Goal: Transaction & Acquisition: Purchase product/service

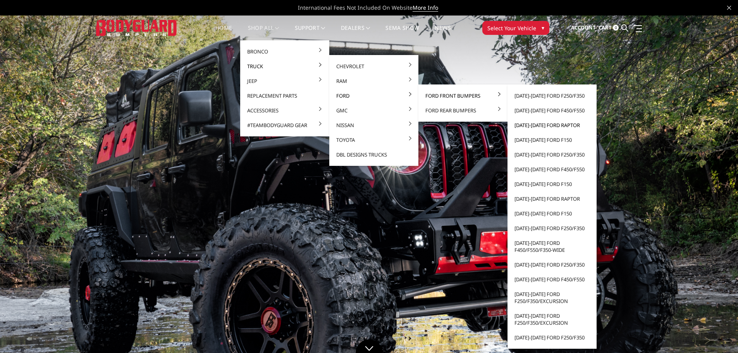
click at [536, 124] on link "[DATE]-[DATE] Ford Raptor" at bounding box center [552, 125] width 83 height 15
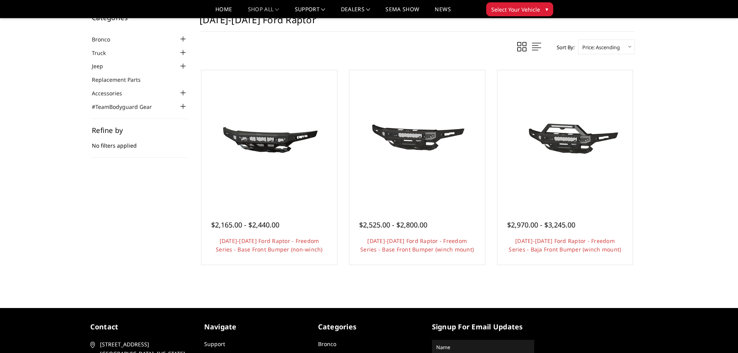
scroll to position [39, 0]
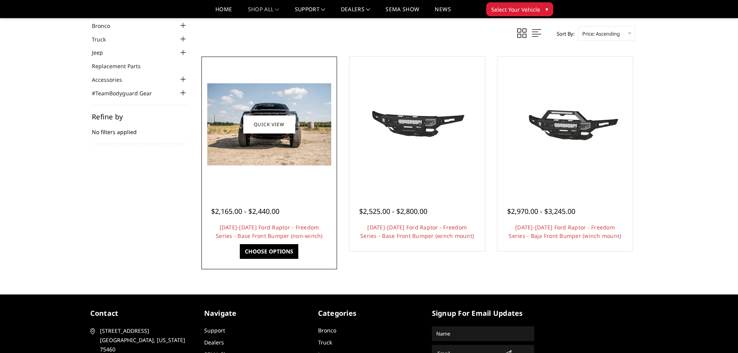
click at [281, 247] on link "Choose Options" at bounding box center [269, 251] width 59 height 15
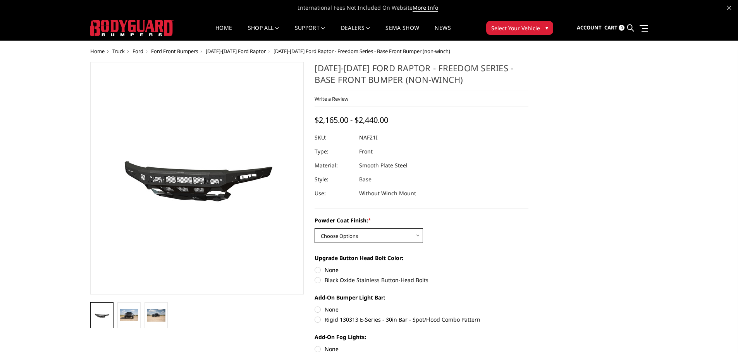
click at [336, 238] on select "Choose Options Bare Metal Texture Black Powder Coat" at bounding box center [369, 235] width 109 height 15
click at [374, 214] on section "2021-2025 Ford Raptor - Freedom Series - Base Front Bumper (non-winch) Write a …" at bounding box center [421, 236] width 225 height 348
click at [129, 316] on img at bounding box center [129, 315] width 19 height 12
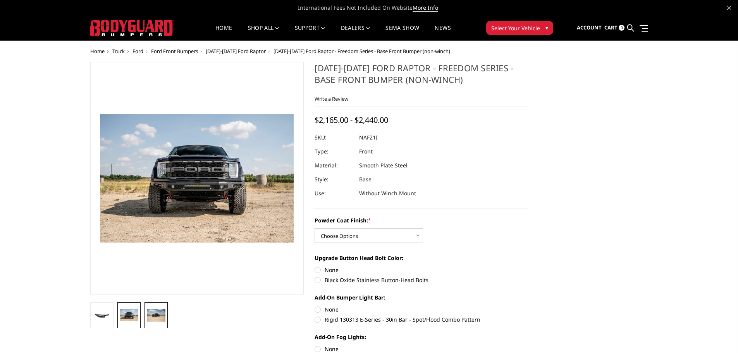
click at [148, 312] on img at bounding box center [156, 315] width 19 height 12
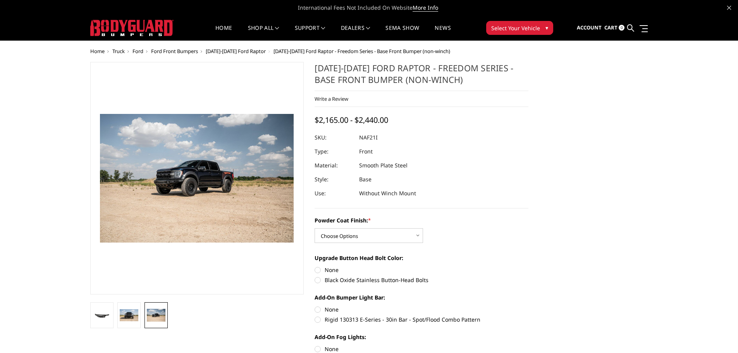
drag, startPoint x: 390, startPoint y: 136, endPoint x: 359, endPoint y: 136, distance: 31.0
click at [357, 136] on div at bounding box center [422, 138] width 214 height 14
click at [379, 139] on div at bounding box center [422, 138] width 214 height 14
drag, startPoint x: 379, startPoint y: 139, endPoint x: 363, endPoint y: 138, distance: 16.7
click at [363, 138] on dl "SKU: NAF21I UPC: Type: Front Material: Smooth Plate Steel Style: Base Use: With…" at bounding box center [422, 166] width 214 height 70
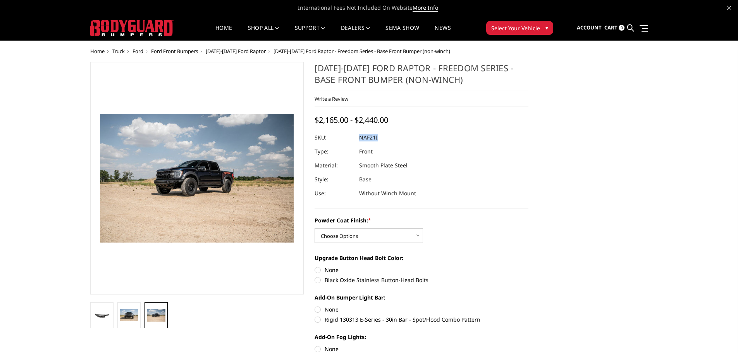
copy dl "NAF21I UPC:"
click at [343, 242] on select "Choose Options Bare Metal Texture Black Powder Coat" at bounding box center [369, 235] width 109 height 15
select select "2767"
click at [315, 228] on select "Choose Options Bare Metal Texture Black Powder Coat" at bounding box center [369, 235] width 109 height 15
click at [448, 180] on dl "SKU: NAF21I UPC: Type: Front Material: Smooth Plate Steel Style: Base Use: With…" at bounding box center [422, 166] width 214 height 70
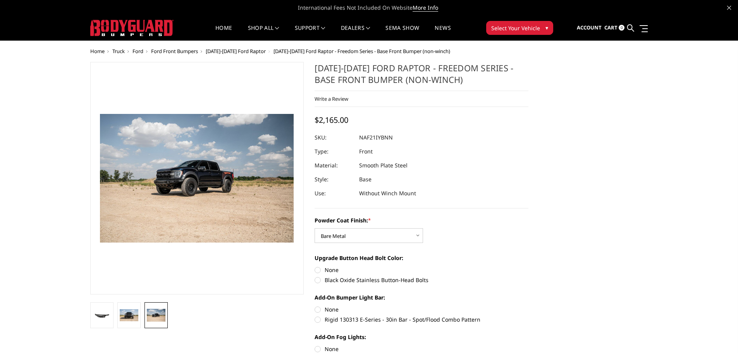
drag, startPoint x: 382, startPoint y: 134, endPoint x: 366, endPoint y: 137, distance: 16.6
click at [361, 137] on dl "SKU: NAF21IYBNN UPC: Type: Front Material: Smooth Plate Steel Style: Base Use: …" at bounding box center [422, 166] width 214 height 70
copy dl "NAF21IYBNN UPC:"
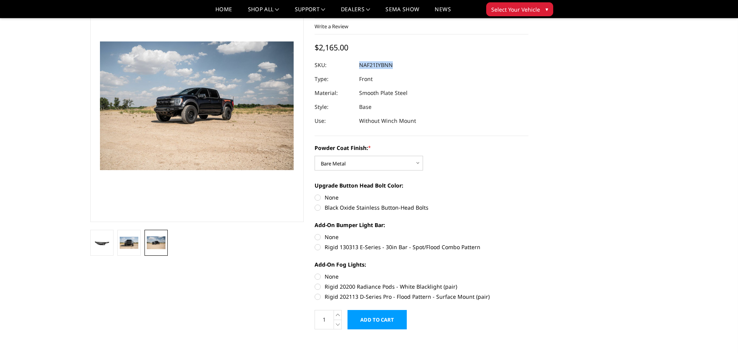
scroll to position [116, 0]
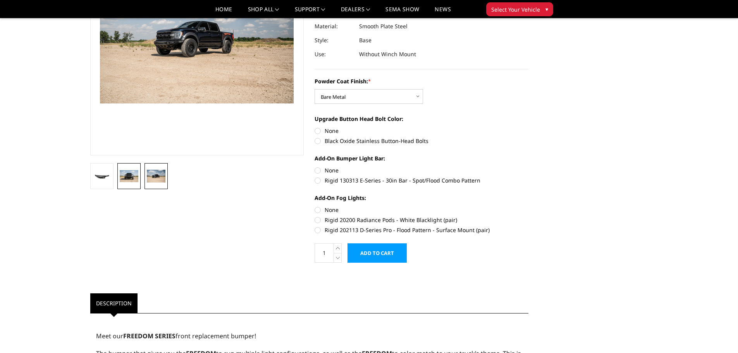
click at [126, 183] on link at bounding box center [128, 176] width 23 height 26
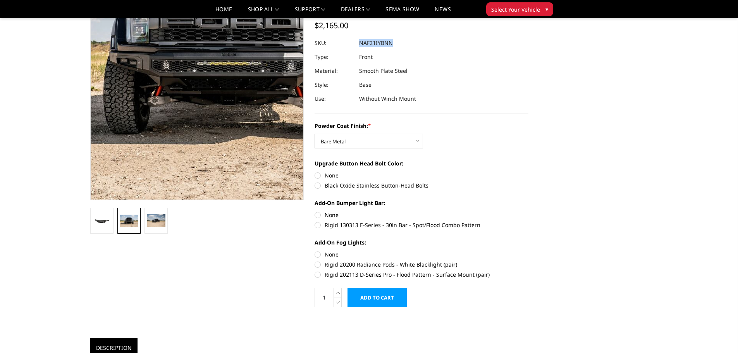
scroll to position [0, 0]
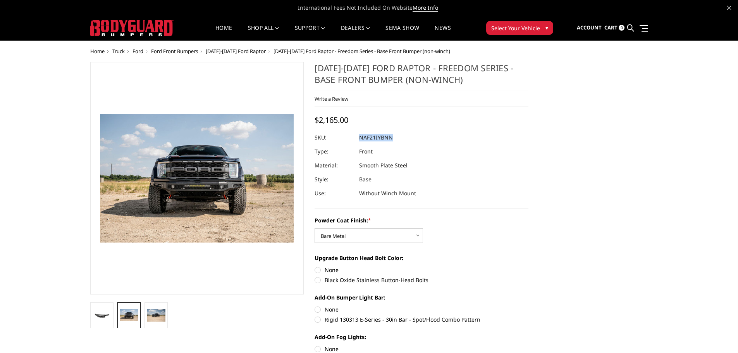
copy dl "NAF21IYBNN UPC:"
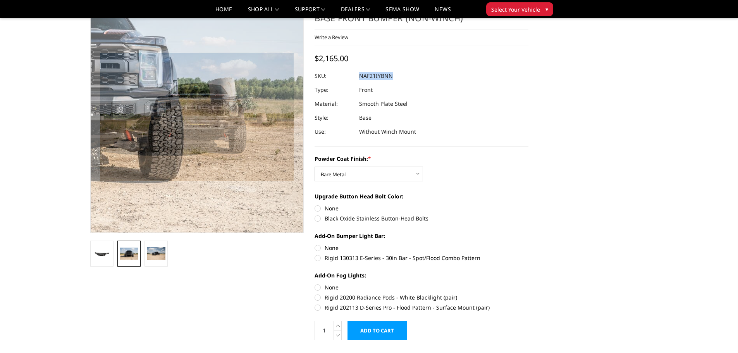
scroll to position [78, 0]
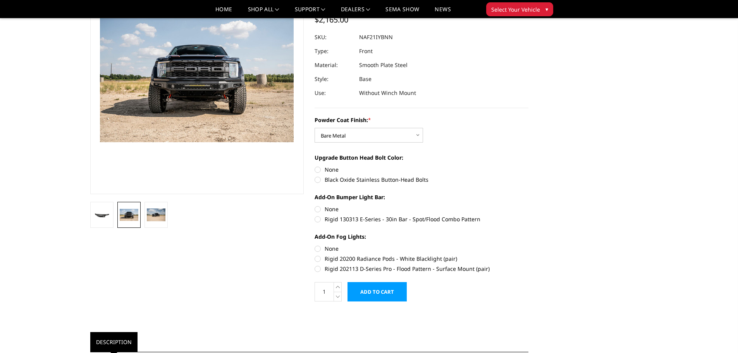
click at [318, 257] on label "Rigid 20200 Radiance Pods - White Blacklight (pair)" at bounding box center [422, 259] width 214 height 8
click at [529, 245] on input "Rigid 20200 Radiance Pods - White Blacklight (pair)" at bounding box center [529, 245] width 0 height 0
radio input "true"
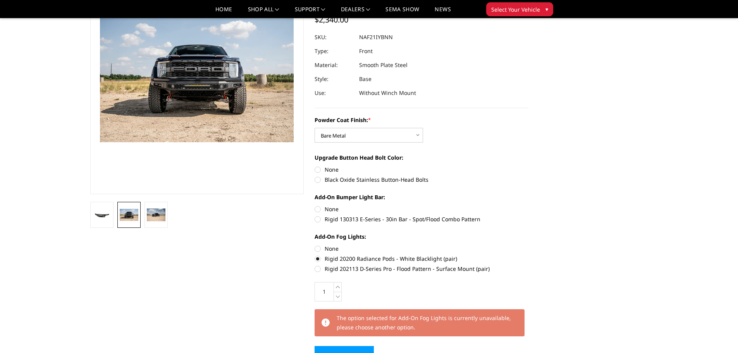
click at [320, 251] on label "None" at bounding box center [422, 249] width 214 height 8
click at [315, 245] on input "None" at bounding box center [315, 245] width 0 height 0
radio input "true"
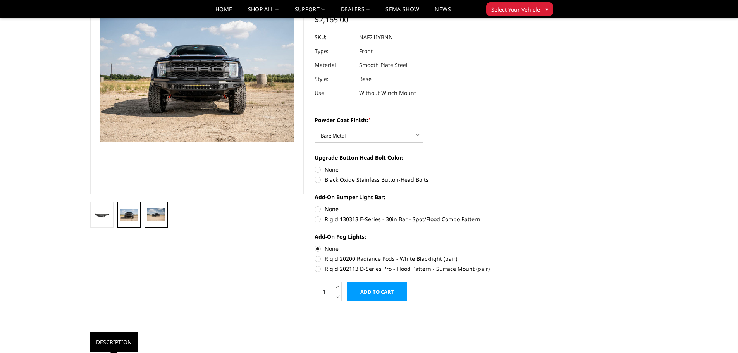
click at [148, 221] on img at bounding box center [156, 215] width 19 height 12
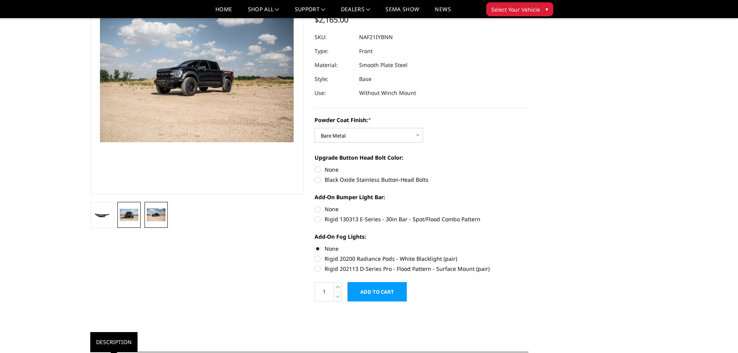
click at [135, 216] on img at bounding box center [129, 215] width 19 height 12
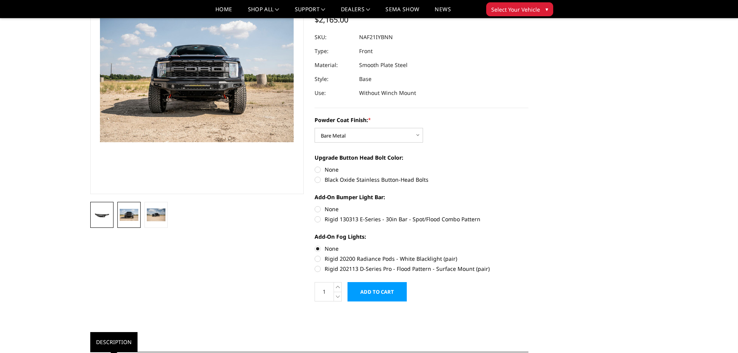
click at [108, 220] on link at bounding box center [101, 215] width 23 height 26
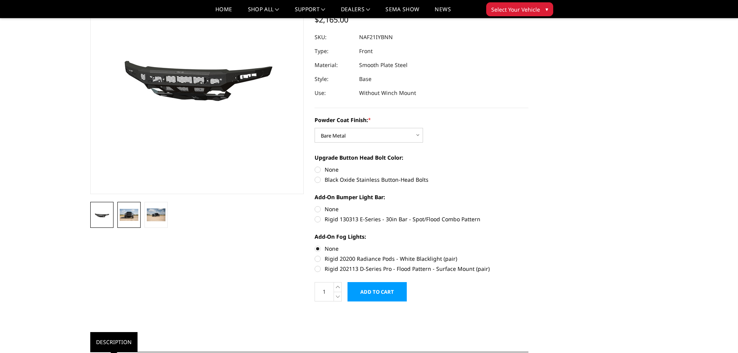
click at [122, 217] on img at bounding box center [129, 215] width 19 height 12
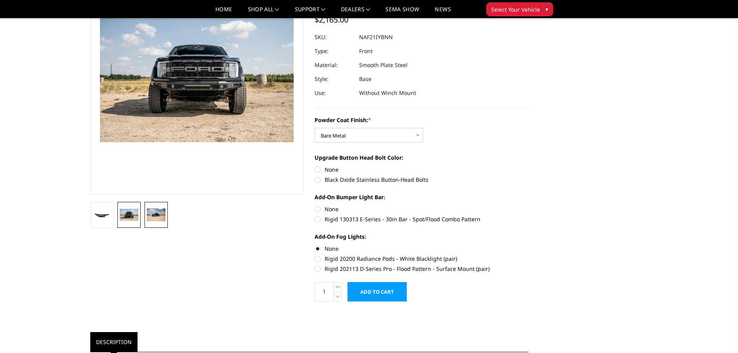
click at [145, 214] on link at bounding box center [156, 215] width 23 height 26
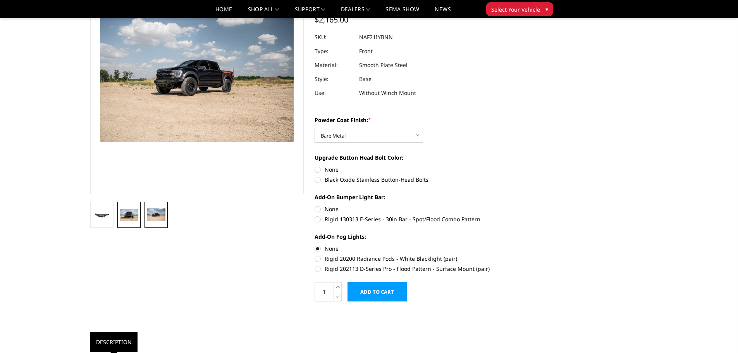
click at [123, 217] on img at bounding box center [129, 215] width 19 height 12
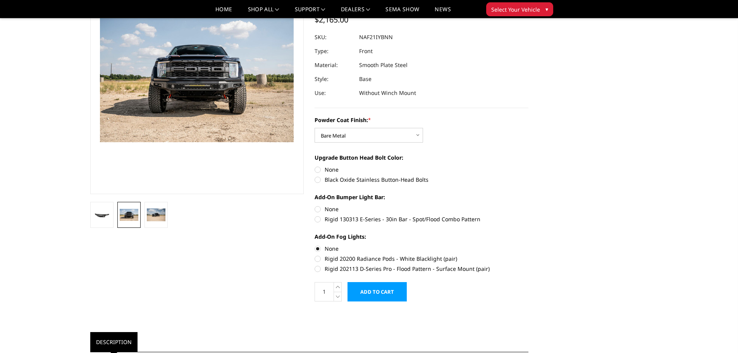
scroll to position [78, 0]
click at [113, 217] on link at bounding box center [101, 215] width 23 height 26
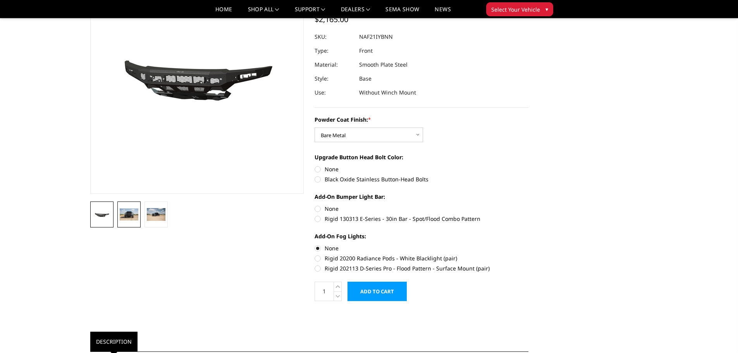
click at [132, 216] on img at bounding box center [129, 215] width 19 height 12
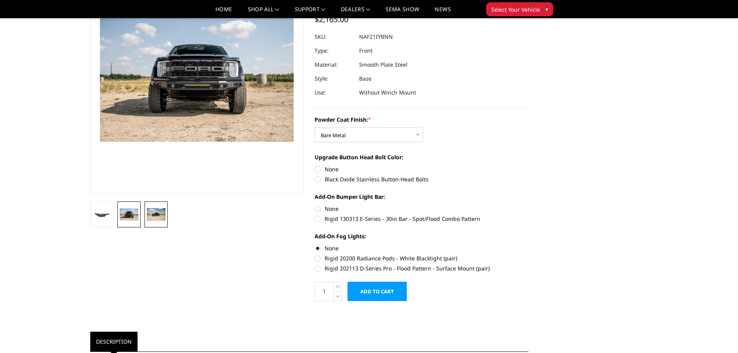
click at [150, 215] on img at bounding box center [156, 214] width 19 height 12
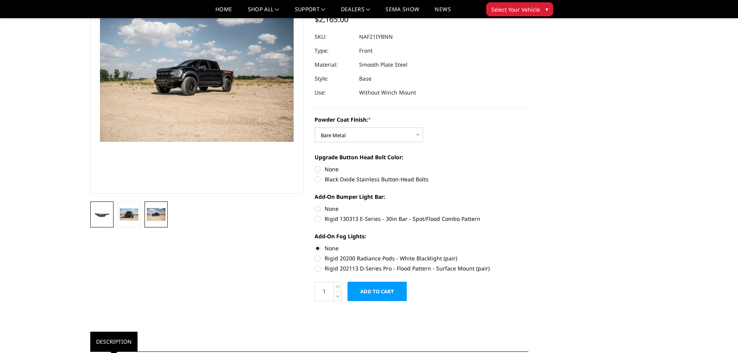
click at [114, 217] on li at bounding box center [101, 215] width 27 height 26
click at [112, 217] on link at bounding box center [101, 215] width 23 height 26
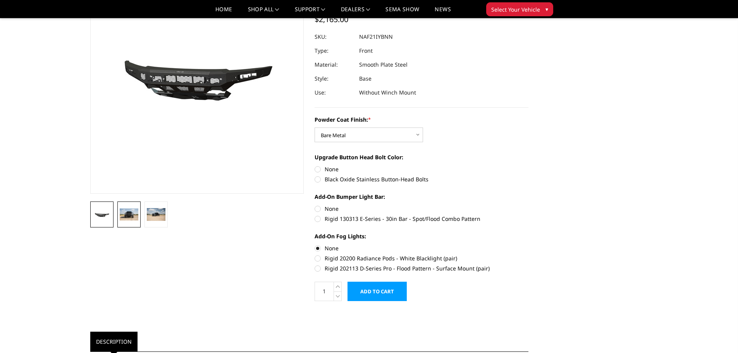
click at [127, 216] on img at bounding box center [129, 215] width 19 height 12
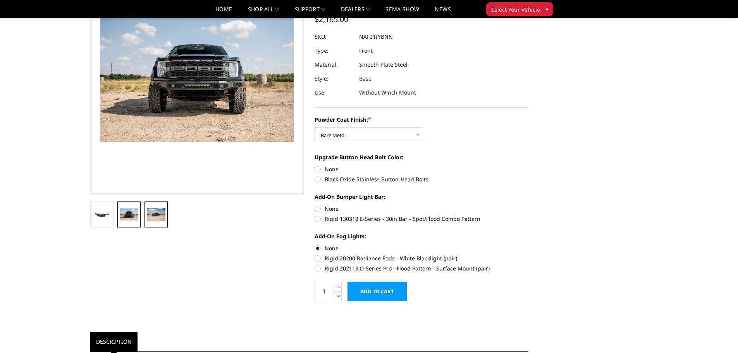
click at [147, 215] on img at bounding box center [156, 214] width 19 height 12
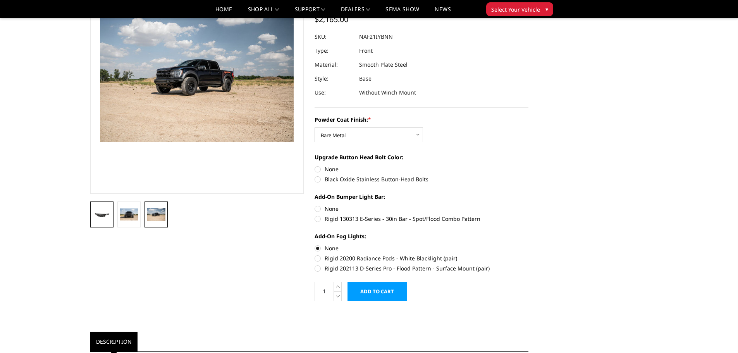
click at [113, 217] on link at bounding box center [101, 215] width 23 height 26
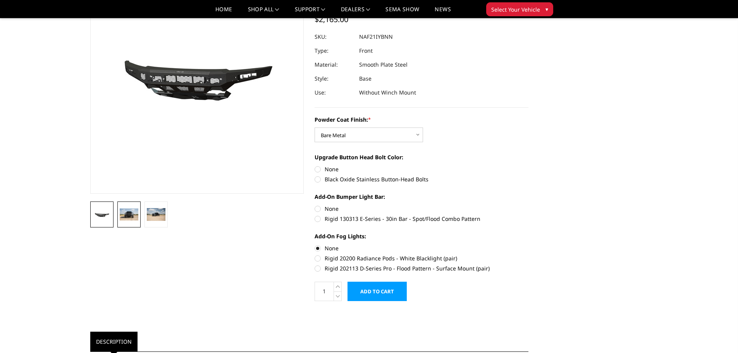
click at [128, 217] on img at bounding box center [129, 215] width 19 height 12
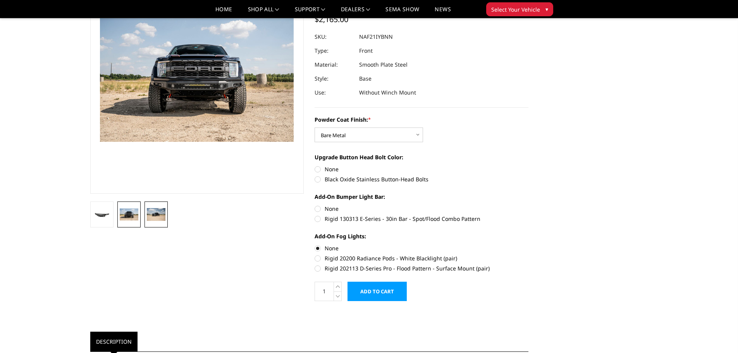
click at [150, 215] on img at bounding box center [156, 214] width 19 height 12
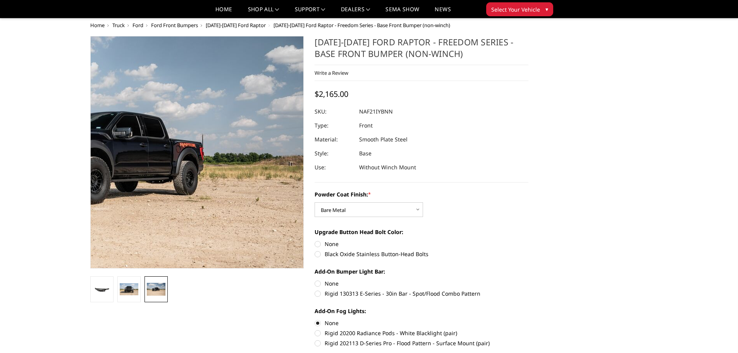
scroll to position [0, 0]
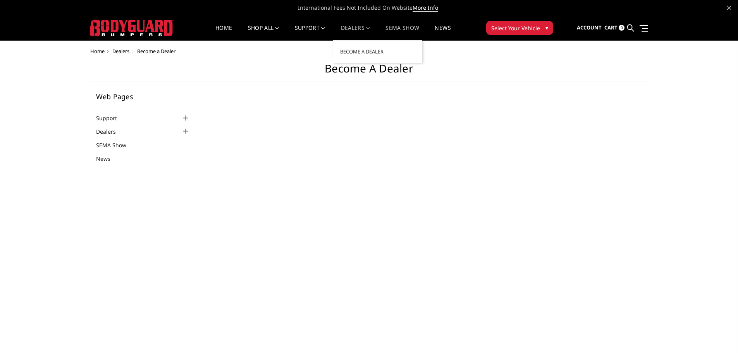
select select "US"
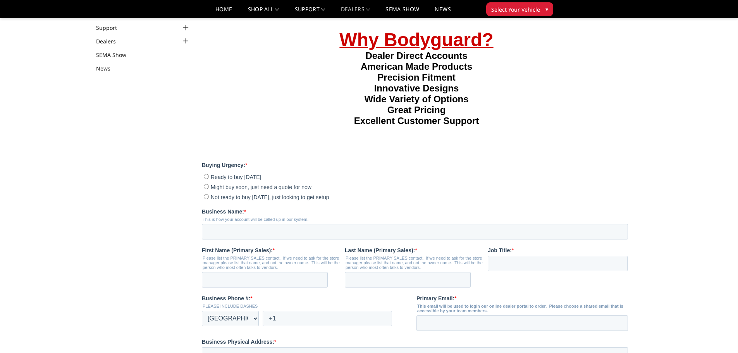
scroll to position [78, 0]
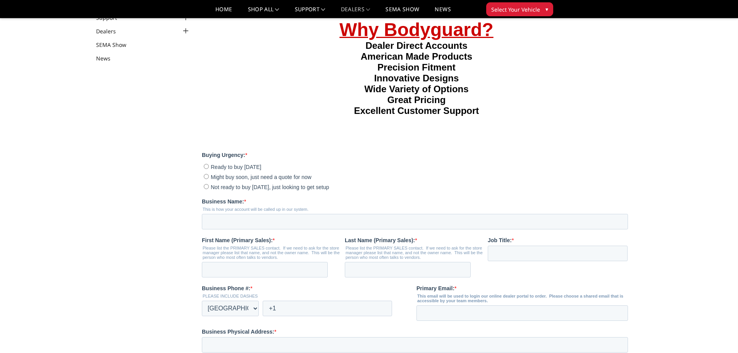
click at [209, 189] on input "Not ready to buy today, just looking to get setup" at bounding box center [206, 186] width 5 height 5
radio input "true"
click at [232, 229] on input "Business Name: *" at bounding box center [415, 222] width 426 height 16
type input "Stephenville Trailers & Truck Accessories"
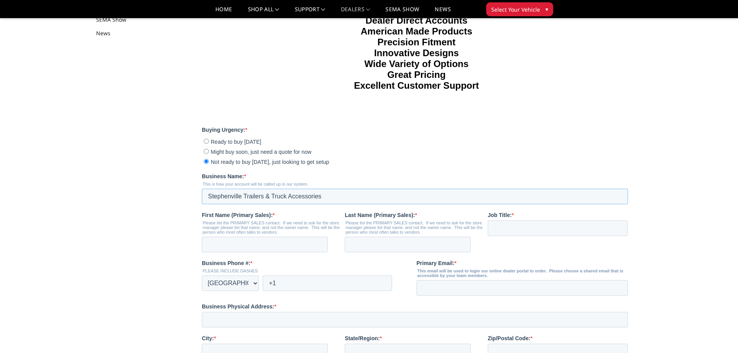
scroll to position [116, 0]
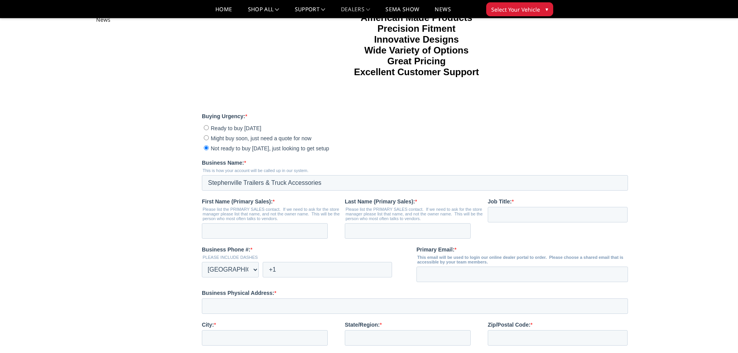
click at [284, 246] on fieldset "First Name (Primary Sales): * Please list the PRIMARY SALES contact. If we need…" at bounding box center [416, 222] width 429 height 48
click at [286, 239] on input "First Name (Primary Sales): *" at bounding box center [265, 231] width 126 height 16
type input "Wes"
click at [371, 239] on input "Last Name (Primary Sales): *" at bounding box center [408, 231] width 126 height 16
type input "Hohertz"
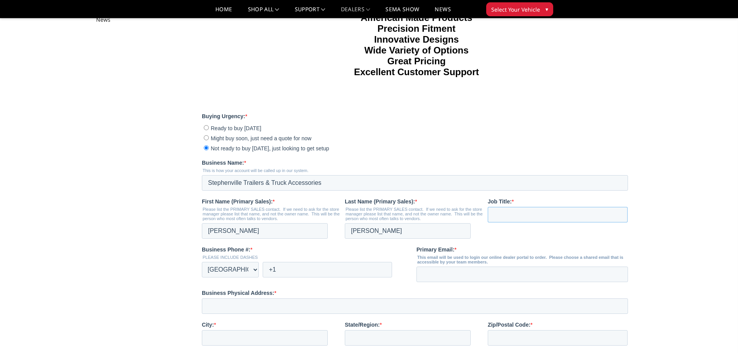
click at [520, 222] on input "Job Title: *" at bounding box center [558, 215] width 140 height 16
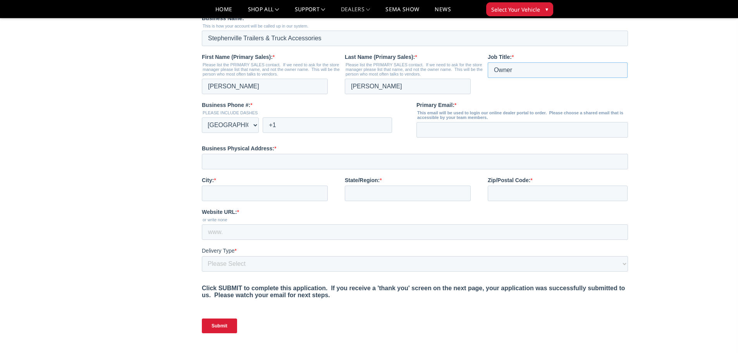
scroll to position [271, 0]
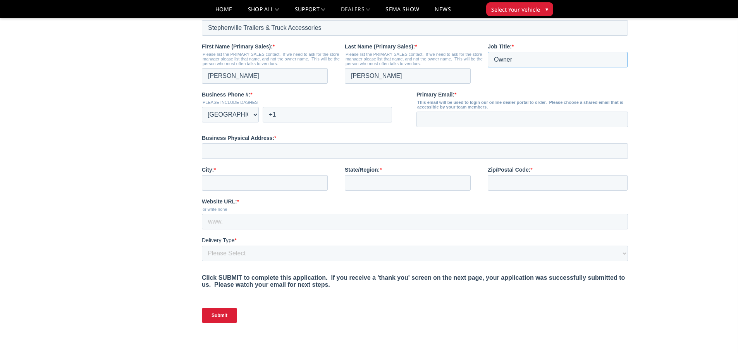
type input "Owner"
click at [315, 134] on fieldset "Business Phone #: * PLEASE INCLUDE DASHES * Afghanistan (‫افغانستان‬‎) Albania …" at bounding box center [416, 112] width 429 height 43
click at [317, 122] on input "+1" at bounding box center [327, 115] width 129 height 16
type input "+1 254-968-5336"
click at [426, 127] on input "Primary Email: *" at bounding box center [523, 120] width 212 height 16
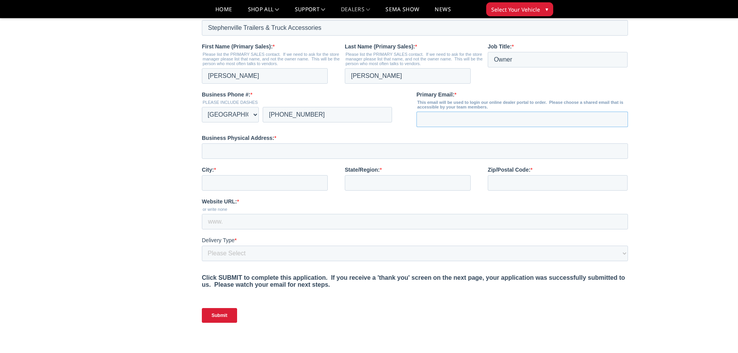
type input "[PERSON_NAME][EMAIL_ADDRESS][DOMAIN_NAME]"
click at [317, 159] on input "Business Physical Address: *" at bounding box center [415, 151] width 426 height 16
type input "810 East Rd."
click at [278, 191] on input "City: *" at bounding box center [265, 183] width 126 height 16
type input "Stephenville"
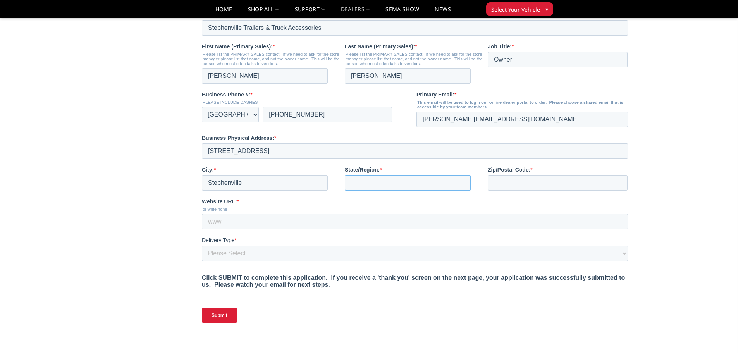
drag, startPoint x: 354, startPoint y: 201, endPoint x: 367, endPoint y: 207, distance: 13.7
click at [356, 191] on input "State/Region: *" at bounding box center [408, 183] width 126 height 16
type input "TX"
click at [501, 191] on input "Zip/Postal Code: *" at bounding box center [558, 183] width 140 height 16
type input "76401"
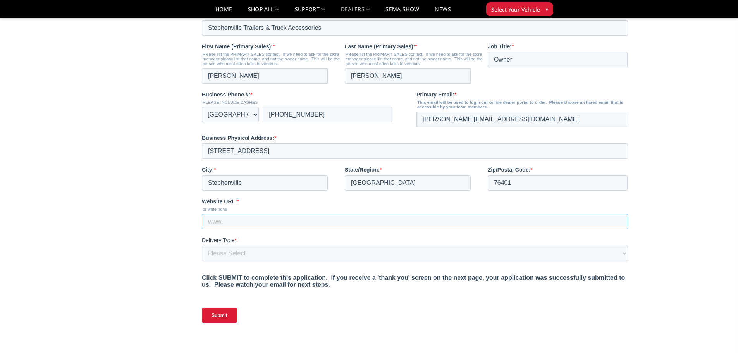
click at [359, 229] on input "Website URL: *" at bounding box center [415, 222] width 426 height 16
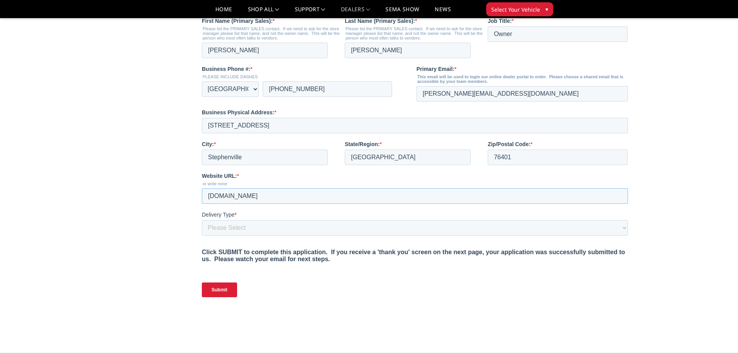
scroll to position [310, 0]
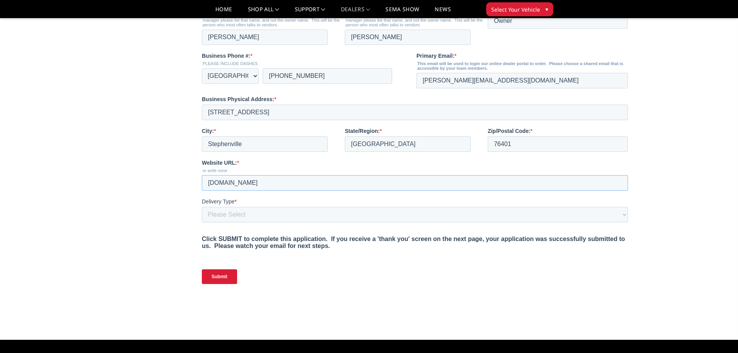
type input "www.stephenvilletrailers.com"
click at [276, 222] on select "Please Select Yes, I need a liftgate No, I have a forklift and/or dock" at bounding box center [415, 215] width 426 height 16
click at [202, 222] on select "Please Select Yes, I need a liftgate No, I have a forklift and/or dock" at bounding box center [415, 215] width 426 height 16
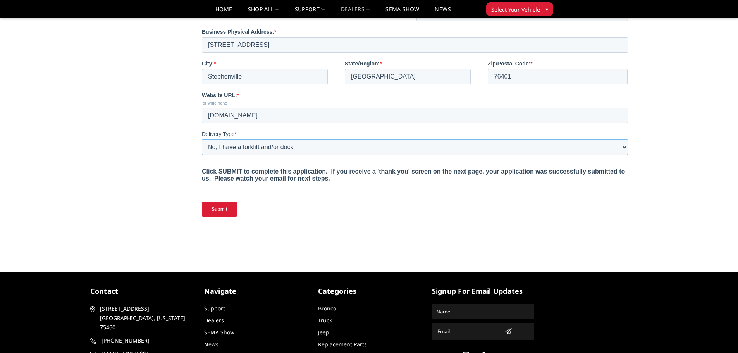
scroll to position [388, 0]
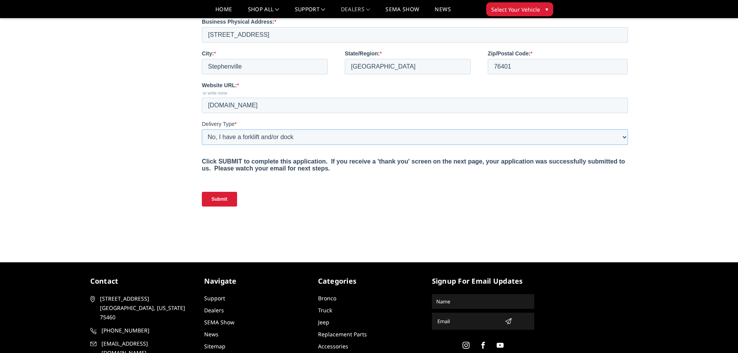
click at [273, 145] on select "Please Select Yes, I need a liftgate No, I have a forklift and/or dock" at bounding box center [415, 137] width 426 height 16
click at [202, 145] on select "Please Select Yes, I need a liftgate No, I have a forklift and/or dock" at bounding box center [415, 137] width 426 height 16
click at [287, 145] on select "Please Select Yes, I need a liftgate No, I have a forklift and/or dock" at bounding box center [415, 137] width 426 height 16
select select "I have a forklift"
click at [202, 145] on select "Please Select Yes, I need a liftgate No, I have a forklift and/or dock" at bounding box center [415, 137] width 426 height 16
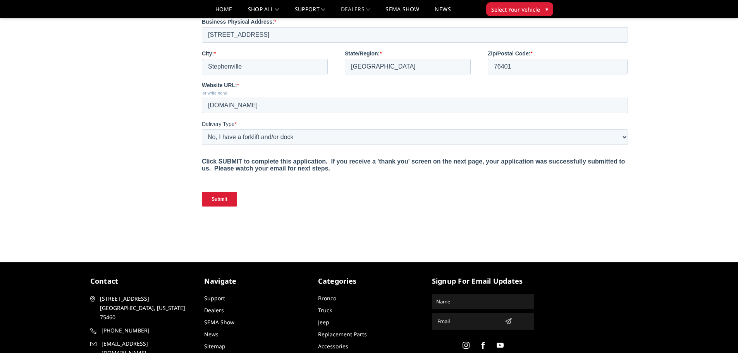
click at [227, 207] on input "Submit" at bounding box center [219, 199] width 35 height 15
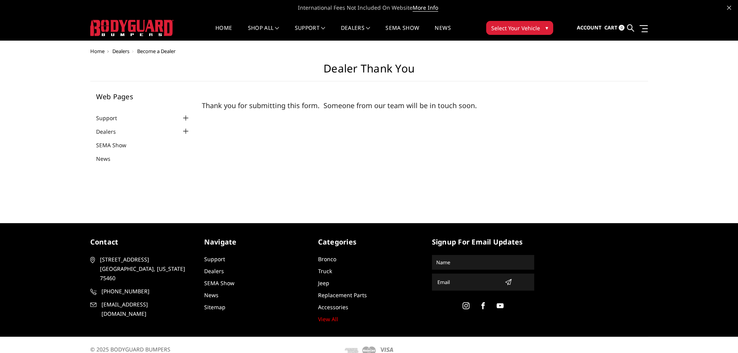
click at [112, 28] on img at bounding box center [131, 28] width 83 height 16
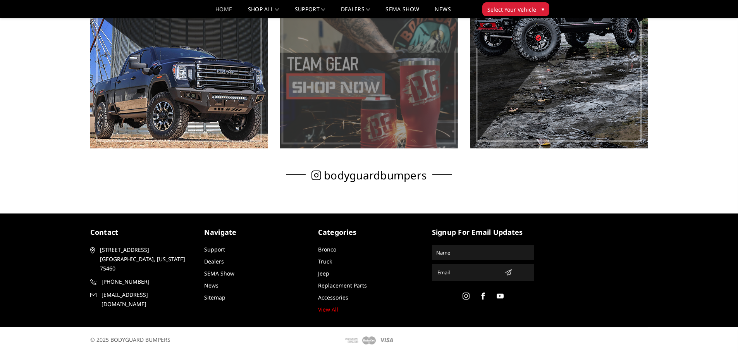
scroll to position [547, 0]
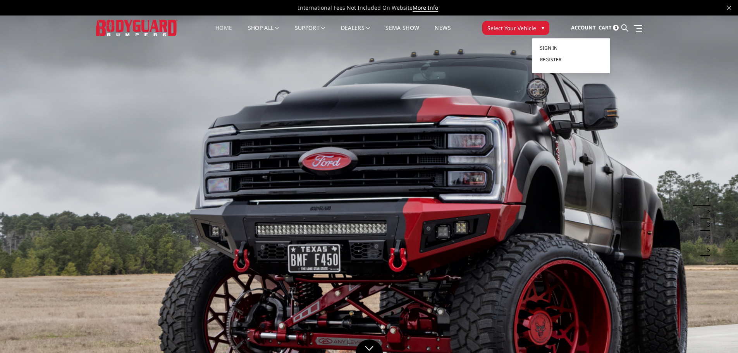
click at [567, 47] on link "Sign in" at bounding box center [571, 48] width 62 height 12
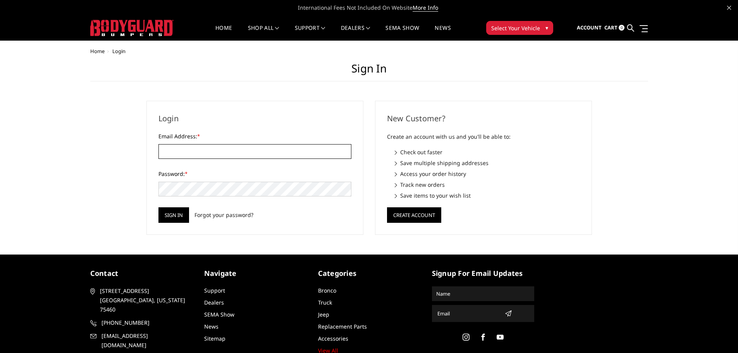
click at [278, 158] on input "Email Address: *" at bounding box center [255, 151] width 193 height 15
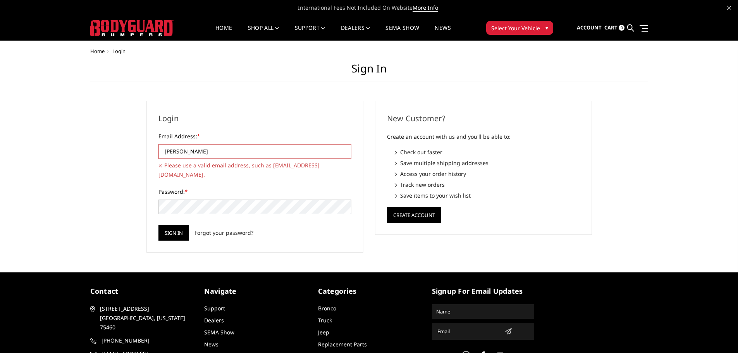
type input "[PERSON_NAME][EMAIL_ADDRESS][DOMAIN_NAME]"
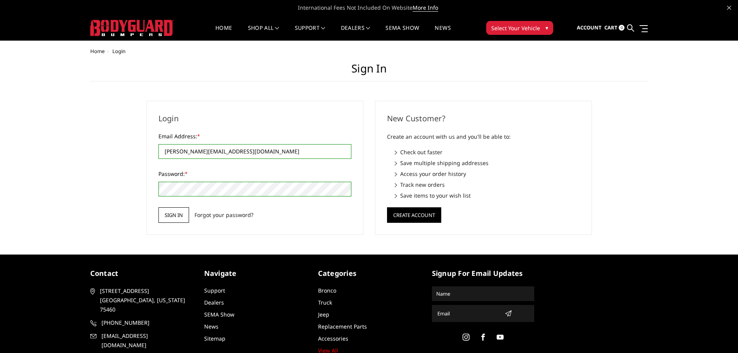
click at [174, 210] on input "Sign in" at bounding box center [174, 215] width 31 height 16
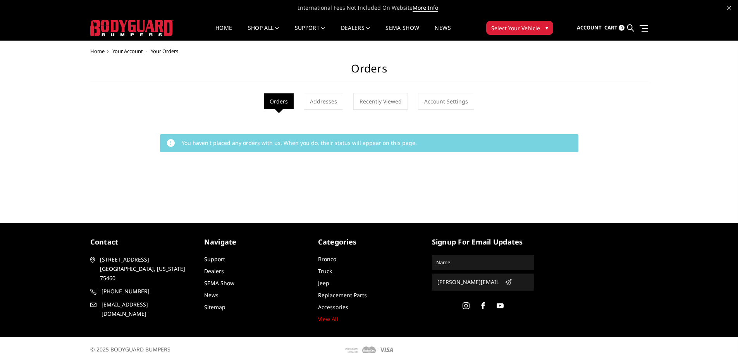
drag, startPoint x: 260, startPoint y: 136, endPoint x: 266, endPoint y: 136, distance: 6.6
click at [264, 136] on div "You haven't placed any orders with us. When you do, their status will appear on…" at bounding box center [369, 143] width 419 height 18
click at [631, 29] on icon at bounding box center [631, 27] width 7 height 7
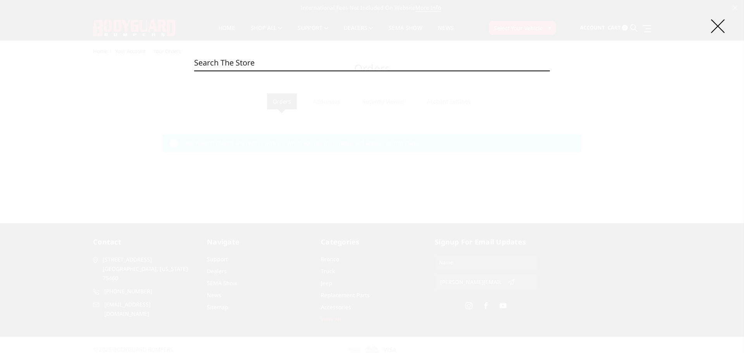
click at [244, 62] on input "Search" at bounding box center [372, 63] width 356 height 16
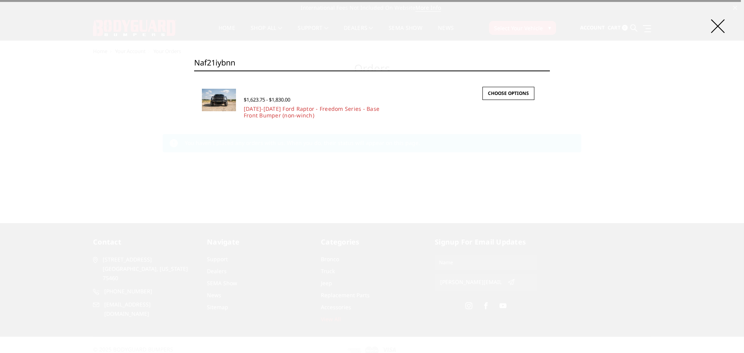
type input "naf21iybnn"
drag, startPoint x: 385, startPoint y: 103, endPoint x: 376, endPoint y: 107, distance: 8.9
click at [383, 103] on div "$1,623.75 - $1,830.00" at bounding box center [345, 99] width 203 height 9
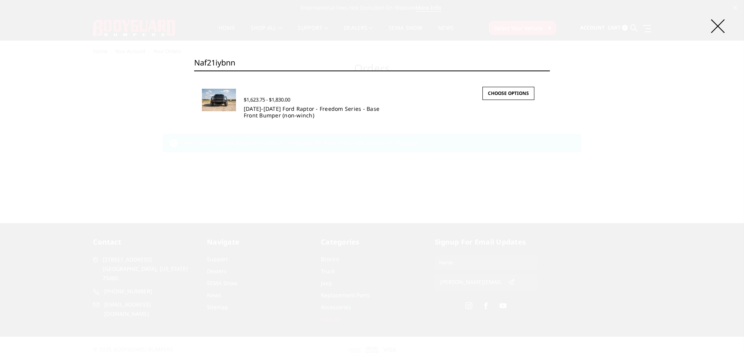
click at [376, 107] on link "2021-2025 Ford Raptor - Freedom Series - Base Front Bumper (non-winch)" at bounding box center [312, 112] width 136 height 14
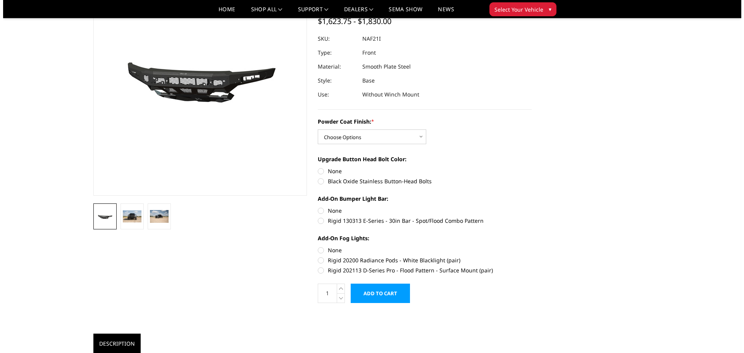
scroll to position [78, 0]
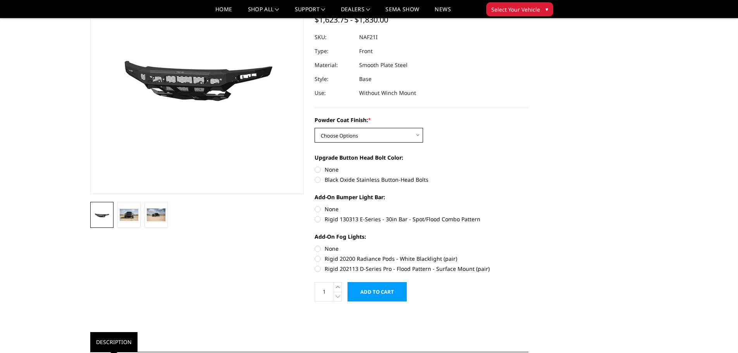
click at [357, 134] on select "Choose Options Bare Metal Texture Black Powder Coat" at bounding box center [369, 135] width 109 height 15
select select "2767"
click at [315, 128] on select "Choose Options Bare Metal Texture Black Powder Coat" at bounding box center [369, 135] width 109 height 15
click at [318, 171] on label "None" at bounding box center [422, 170] width 214 height 8
click at [315, 166] on input "None" at bounding box center [315, 166] width 0 height 0
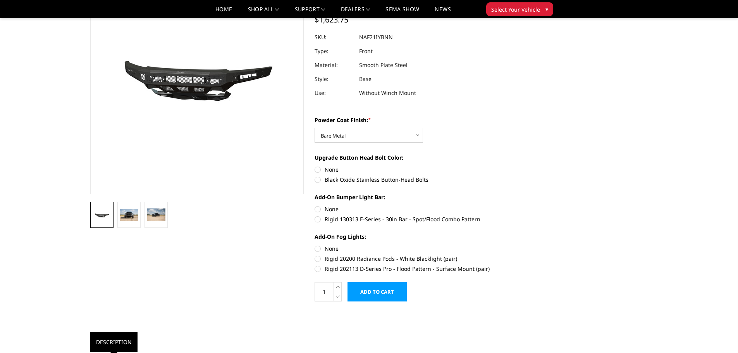
radio input "true"
click at [317, 209] on label "None" at bounding box center [422, 209] width 214 height 8
click at [315, 205] on input "None" at bounding box center [315, 205] width 0 height 0
radio input "true"
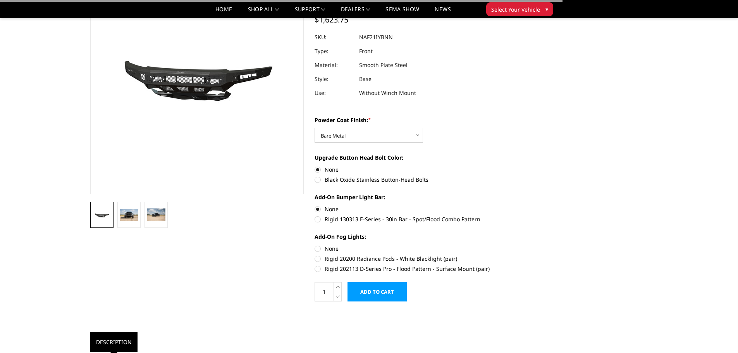
click at [316, 250] on label "None" at bounding box center [422, 249] width 214 height 8
click at [315, 245] on input "None" at bounding box center [315, 245] width 0 height 0
radio input "true"
click at [365, 293] on input "Add to Cart" at bounding box center [377, 291] width 59 height 19
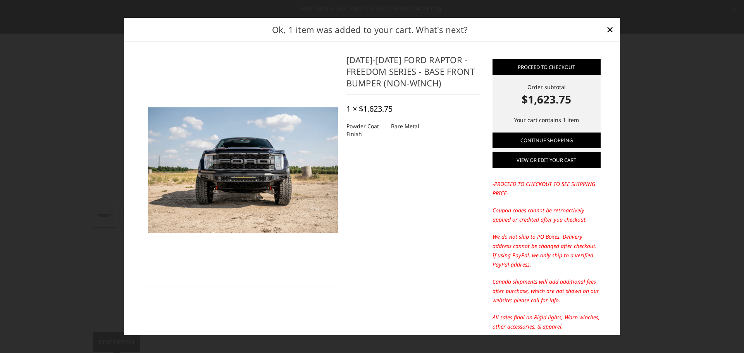
click at [535, 164] on link "View or edit your cart" at bounding box center [547, 160] width 108 height 16
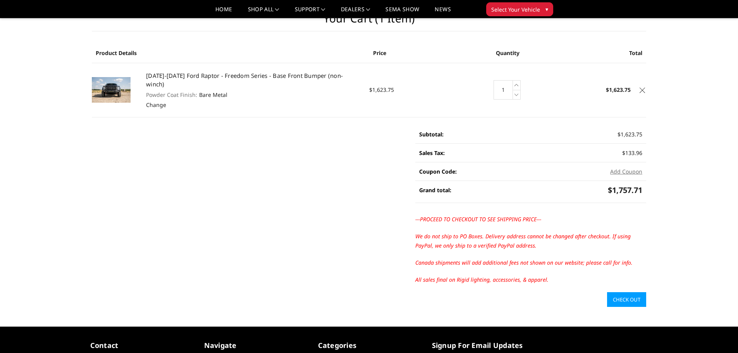
scroll to position [39, 0]
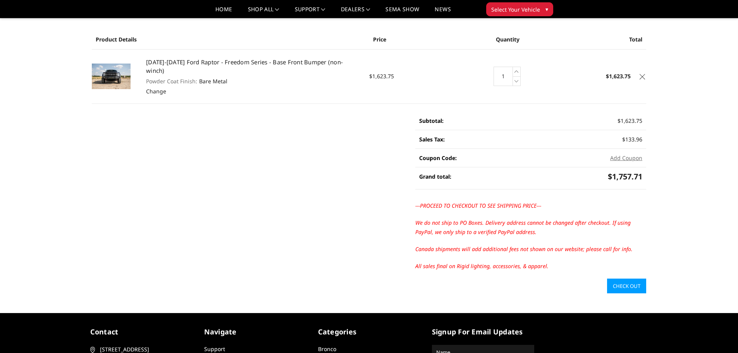
click at [623, 281] on link "Check out" at bounding box center [626, 286] width 39 height 15
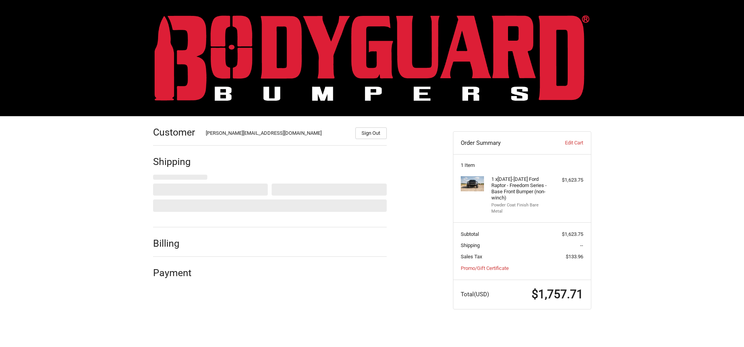
select select "US"
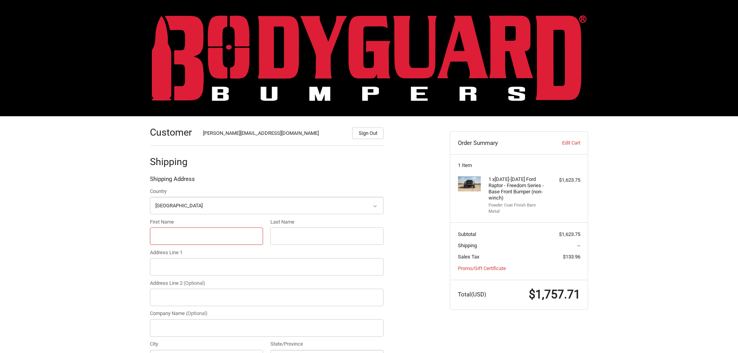
click at [179, 235] on input "First Name" at bounding box center [206, 236] width 113 height 17
type input "[PERSON_NAME]"
click at [305, 235] on input "Last Name" at bounding box center [327, 236] width 113 height 17
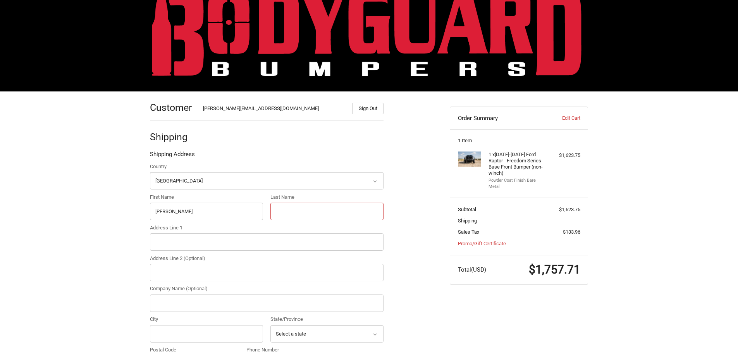
scroll to position [39, 0]
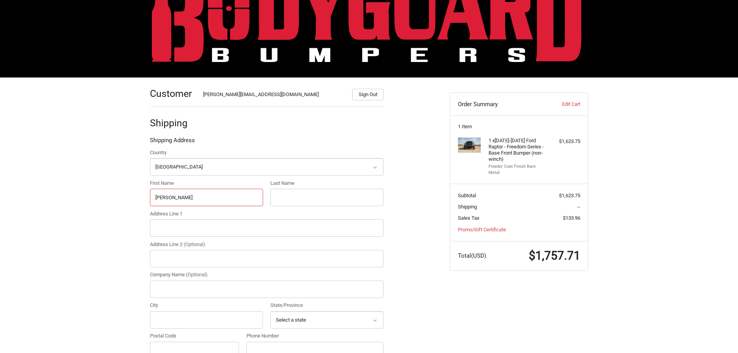
drag, startPoint x: 249, startPoint y: 195, endPoint x: 161, endPoint y: 195, distance: 87.6
click at [161, 195] on input "Nathan" at bounding box center [206, 197] width 113 height 17
click at [189, 196] on input "Nathan" at bounding box center [206, 197] width 113 height 17
drag, startPoint x: 194, startPoint y: 197, endPoint x: 148, endPoint y: 199, distance: 45.8
click at [148, 198] on div "First Name Nathan" at bounding box center [206, 192] width 121 height 27
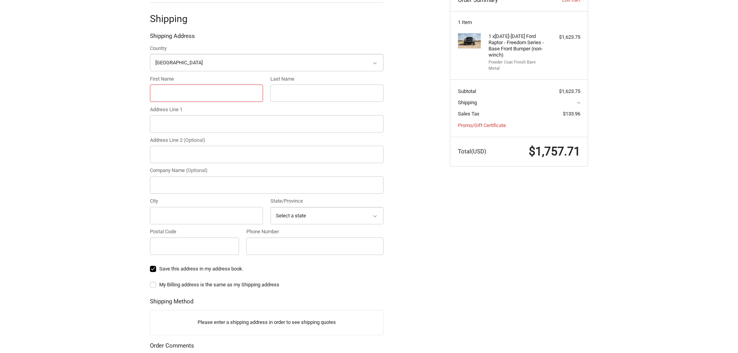
scroll to position [155, 0]
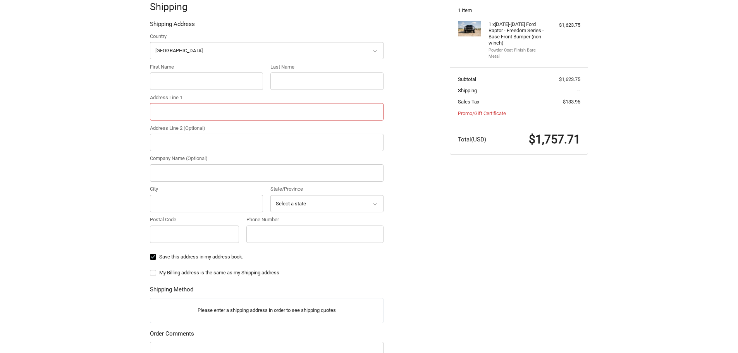
click at [178, 110] on input "Address Line 1" at bounding box center [267, 111] width 234 height 17
type input "810 East Rd."
type input "Wes"
type input "Hohertz"
type input "Stephenville Trailers & Truck Accessories"
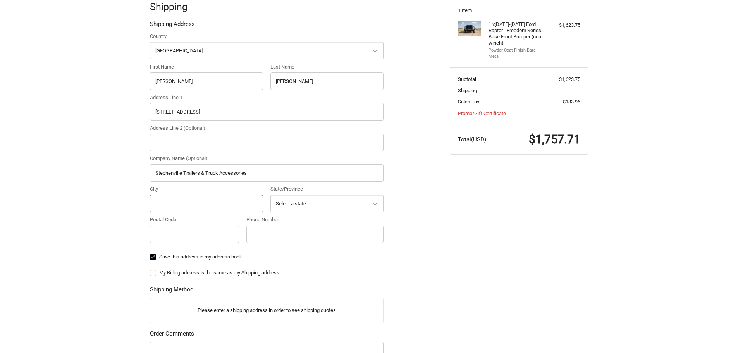
type input "Stephenville"
select select "TX"
type input "76401"
type input "2549685336"
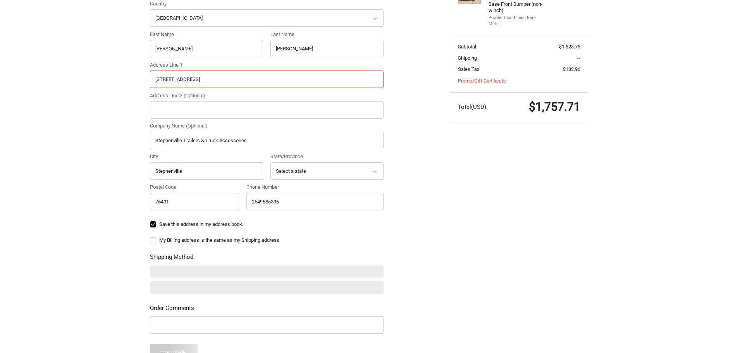
scroll to position [233, 0]
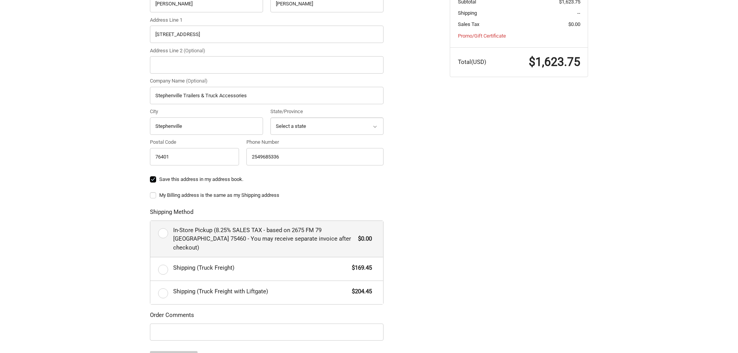
click at [164, 230] on label "In-Store Pickup (8.25% SALES TAX - based on 2675 FM 79 Paris TX 75460 - You may…" at bounding box center [266, 239] width 233 height 36
click at [151, 221] on input "In-Store Pickup (8.25% SALES TAX - based on 2675 FM 79 Paris TX 75460 - You may…" at bounding box center [150, 221] width 0 height 0
radio input "true"
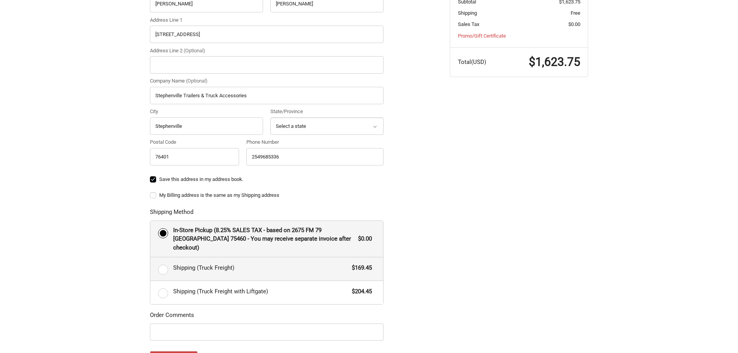
click at [165, 257] on label "Shipping (Truck Freight) $169.45" at bounding box center [266, 268] width 233 height 23
click at [151, 257] on input "Shipping (Truck Freight) $169.45" at bounding box center [150, 257] width 0 height 0
radio input "true"
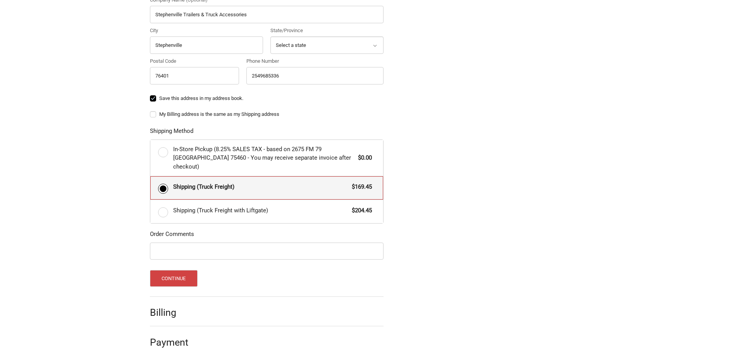
scroll to position [315, 0]
click at [179, 269] on button "Continue" at bounding box center [174, 277] width 48 height 17
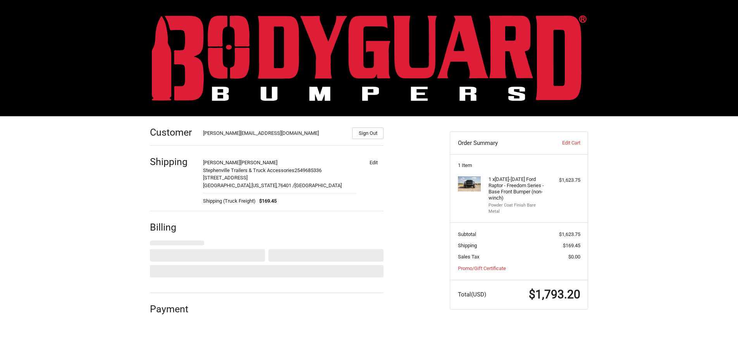
select select "US"
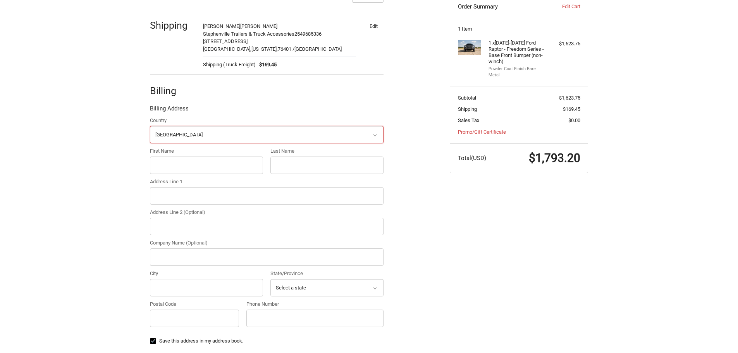
scroll to position [141, 0]
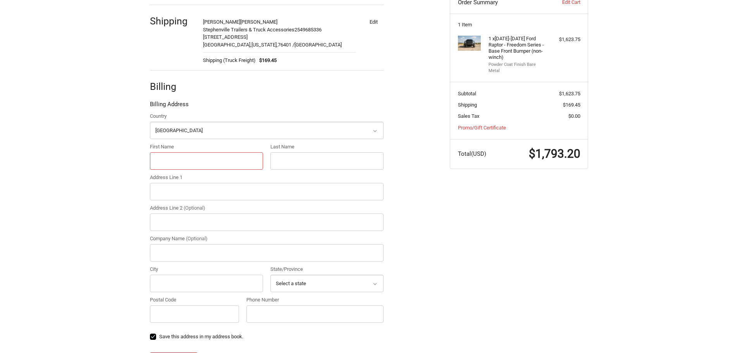
click at [176, 160] on input "First Name" at bounding box center [206, 160] width 113 height 17
type input "Wes"
type input "Hohertz"
type input "810 East Rd."
type input "Stephenville Trailers & Truck Accessories"
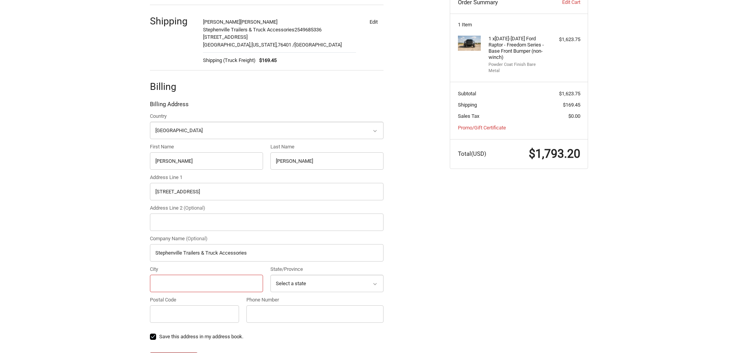
type input "Stephenville"
select select "TX"
type input "76401"
type input "2549685336"
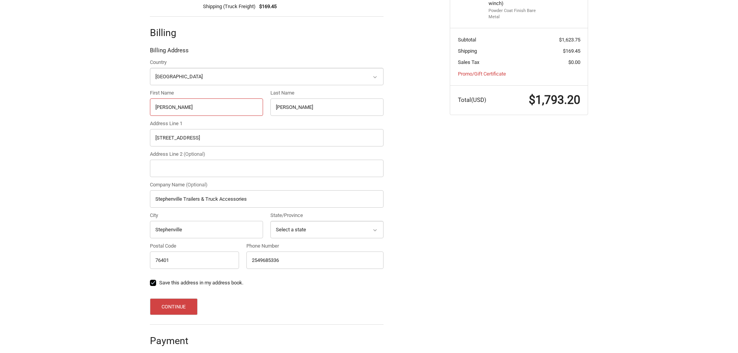
scroll to position [203, 0]
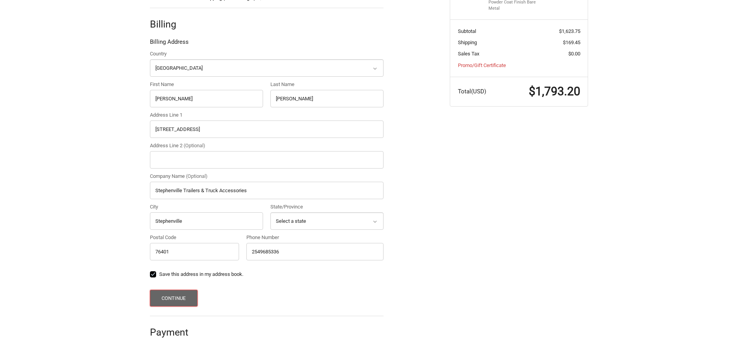
click at [191, 298] on button "Continue" at bounding box center [174, 298] width 48 height 17
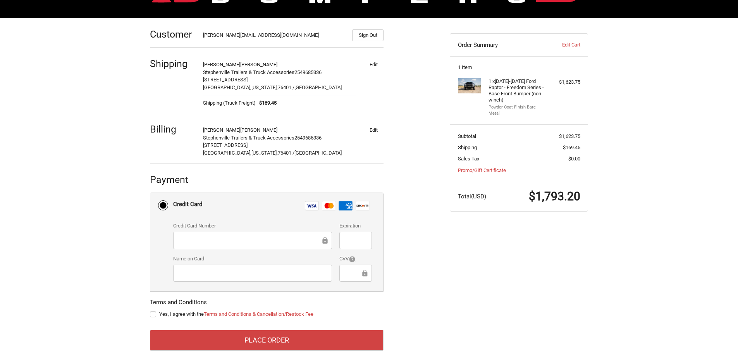
scroll to position [113, 0]
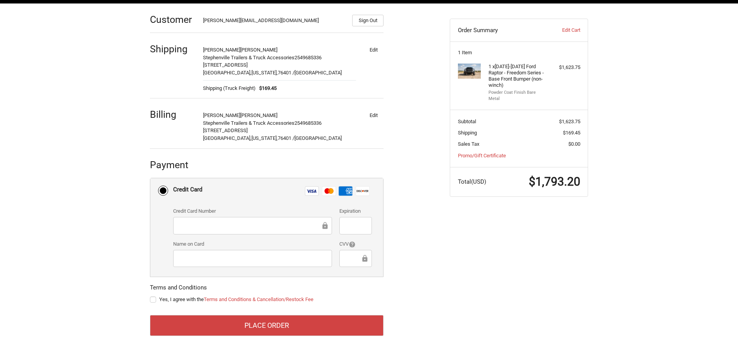
click at [195, 232] on div at bounding box center [252, 225] width 159 height 17
click at [190, 219] on div at bounding box center [252, 225] width 159 height 17
drag, startPoint x: 234, startPoint y: 250, endPoint x: 229, endPoint y: 252, distance: 5.0
click at [234, 250] on div at bounding box center [252, 258] width 159 height 17
click at [153, 298] on label "Yes, I agree with the Terms and Conditions & Cancellation/Restock Fee" at bounding box center [267, 300] width 234 height 6
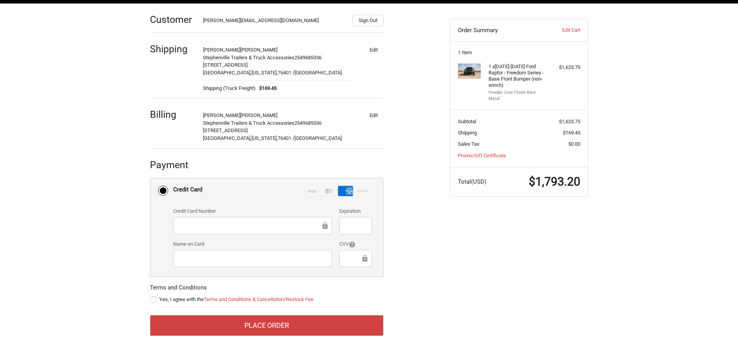
click at [150, 296] on input "Yes, I agree with the Terms and Conditions & Cancellation/Restock Fee" at bounding box center [150, 296] width 0 height 0
checkbox input "true"
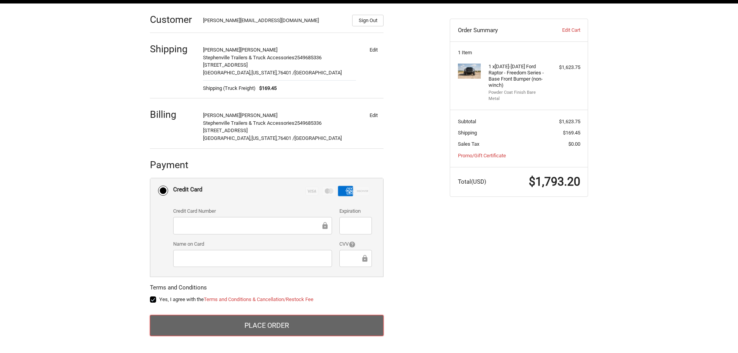
click at [272, 320] on button "Place Order" at bounding box center [267, 325] width 234 height 21
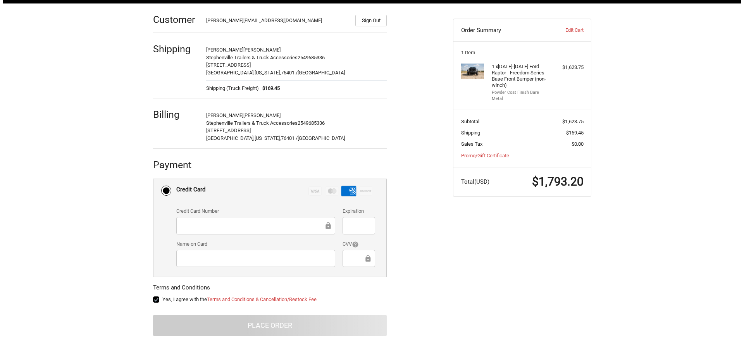
scroll to position [0, 0]
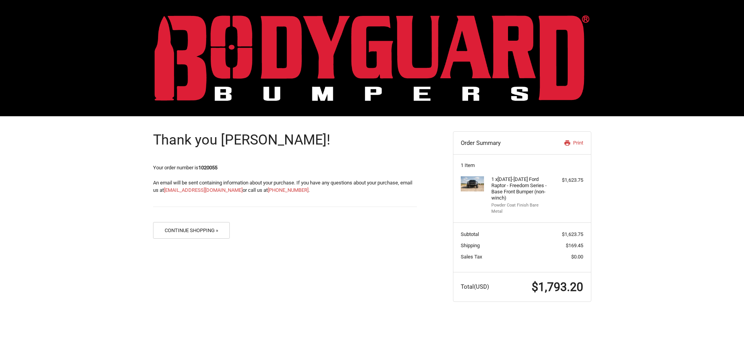
click at [258, 72] on img at bounding box center [372, 58] width 435 height 86
